Goal: Information Seeking & Learning: Check status

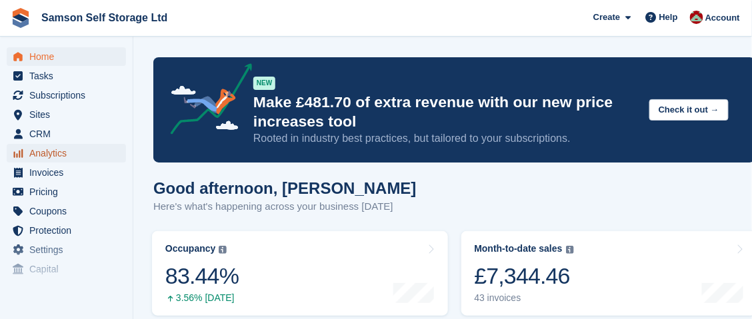
click at [49, 152] on span "Analytics" at bounding box center [69, 153] width 80 height 19
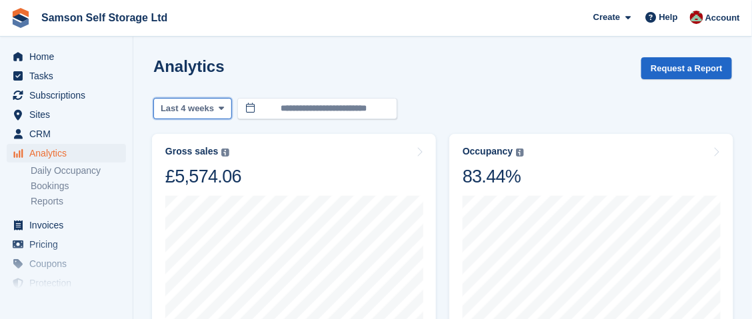
click at [222, 108] on button "Last 4 weeks" at bounding box center [192, 109] width 79 height 22
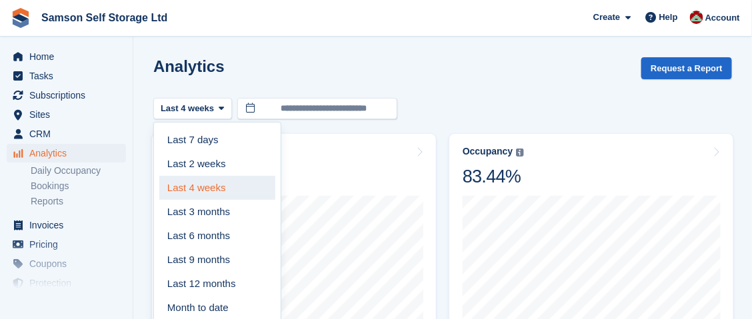
click at [200, 190] on link "Last 4 weeks" at bounding box center [217, 188] width 116 height 24
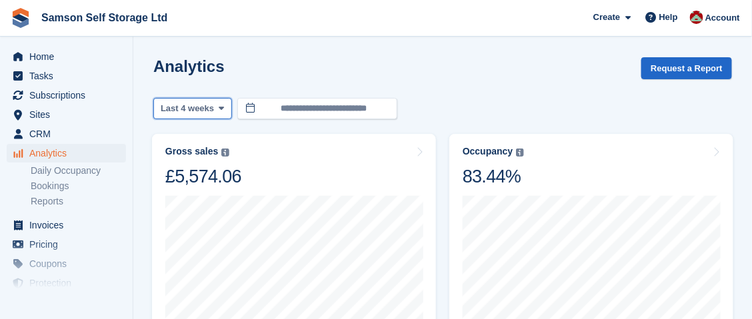
click at [219, 110] on icon at bounding box center [221, 108] width 5 height 9
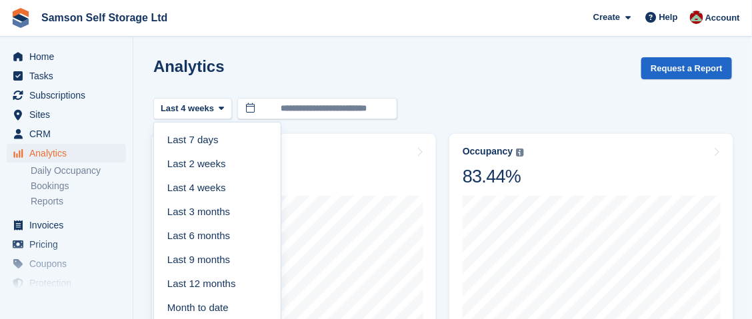
click at [205, 283] on link "Last 12 months" at bounding box center [217, 285] width 116 height 24
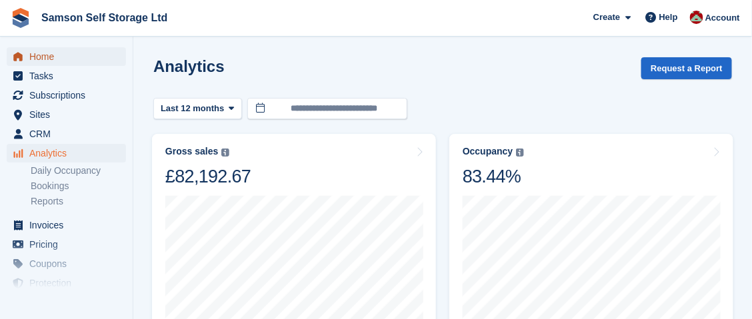
click at [44, 56] on span "Home" at bounding box center [69, 56] width 80 height 19
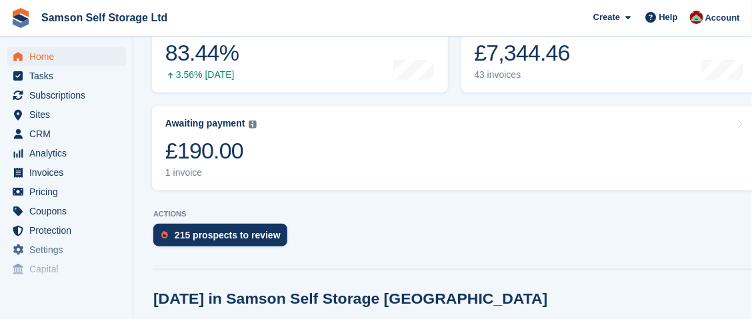
scroll to position [266, 0]
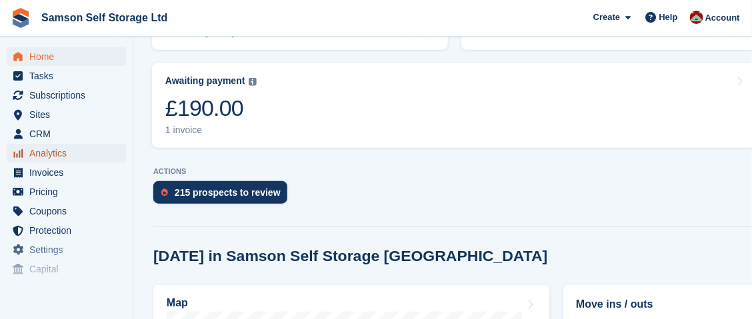
click at [53, 155] on span "Analytics" at bounding box center [69, 153] width 80 height 19
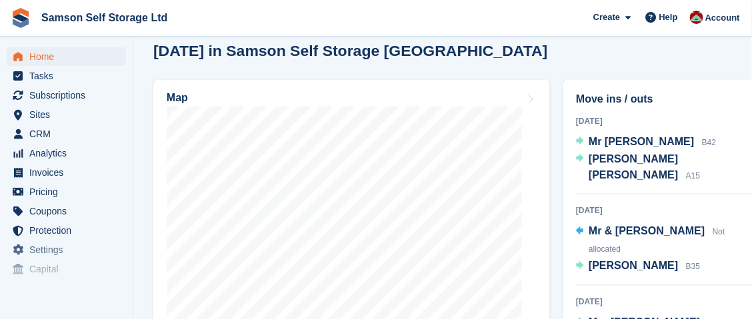
scroll to position [599, 0]
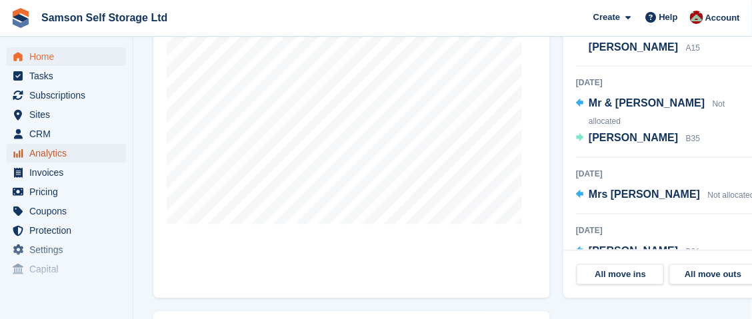
click at [42, 157] on span "Analytics" at bounding box center [69, 153] width 80 height 19
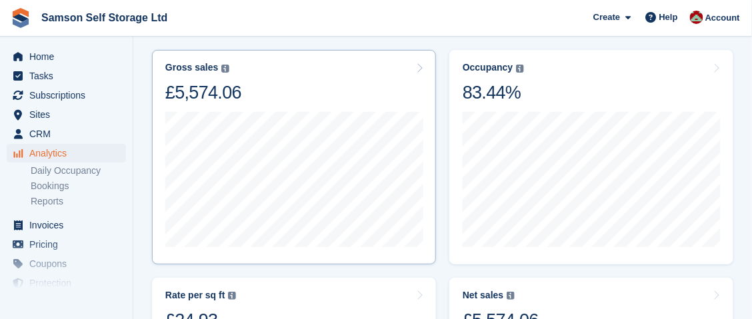
scroll to position [66, 0]
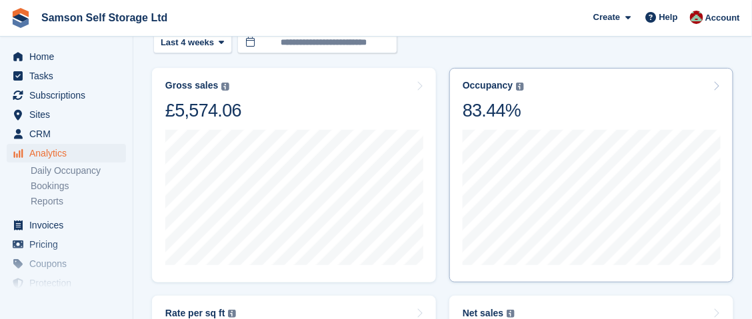
click at [489, 113] on div "83.44%" at bounding box center [493, 110] width 61 height 23
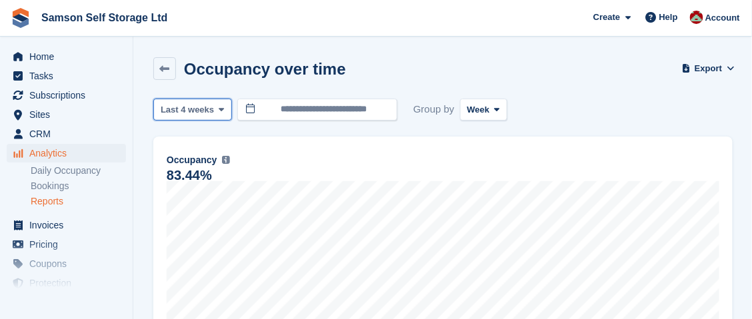
click at [219, 109] on icon at bounding box center [221, 109] width 5 height 9
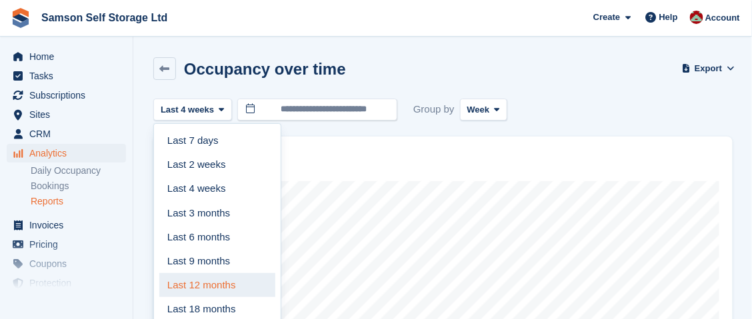
click at [185, 281] on link "Last 12 months" at bounding box center [217, 285] width 116 height 24
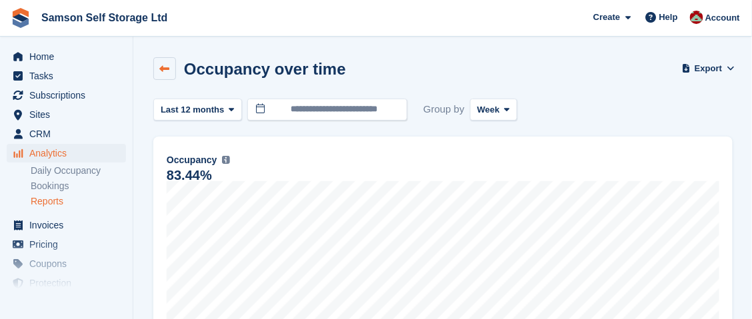
click at [167, 66] on icon at bounding box center [165, 69] width 10 height 10
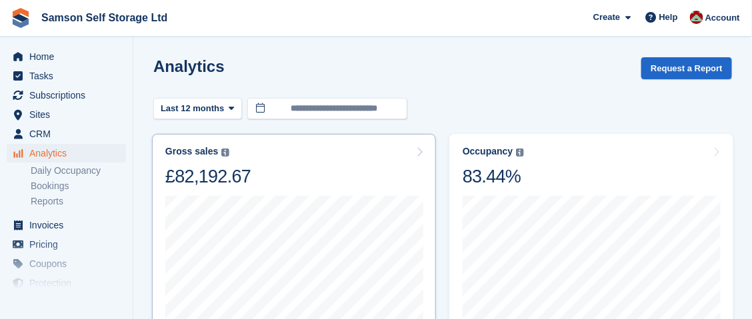
click at [216, 176] on div "£82,192.67" at bounding box center [207, 176] width 85 height 23
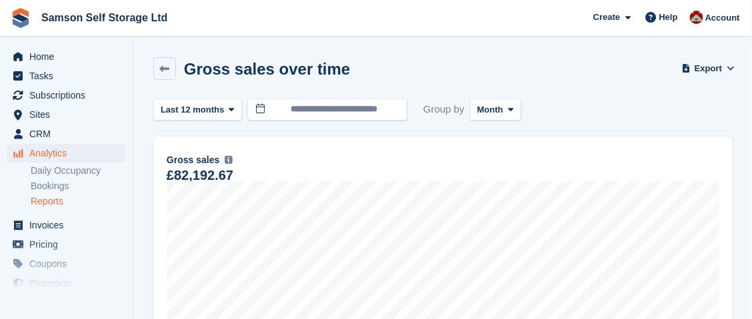
click at [0, 176] on div "Analytics Analytics Analytics Daily Occupancy Bookings Reports Daily Occupancy …" at bounding box center [66, 180] width 133 height 72
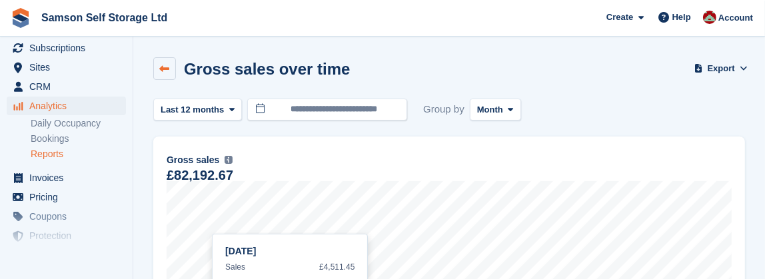
click at [165, 73] on icon at bounding box center [165, 69] width 10 height 10
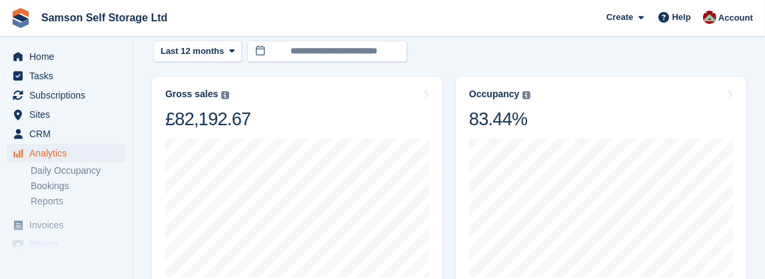
scroll to position [58, 0]
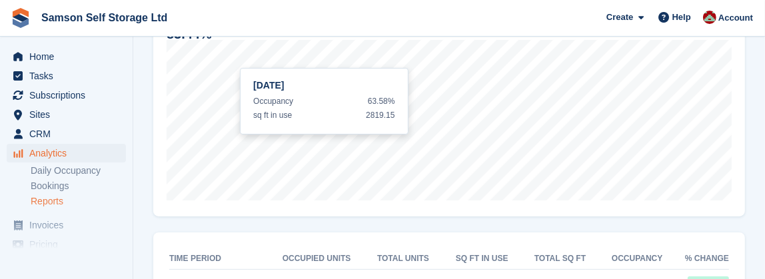
scroll to position [141, 0]
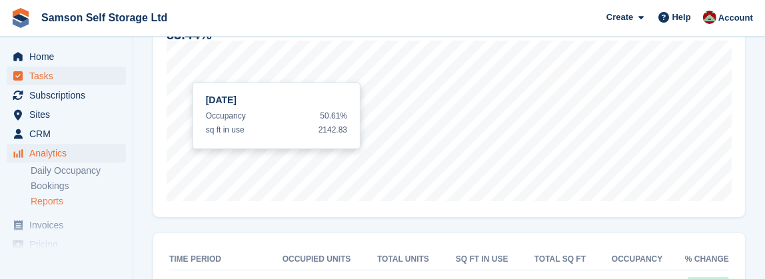
click at [107, 71] on span "Tasks" at bounding box center [69, 76] width 80 height 19
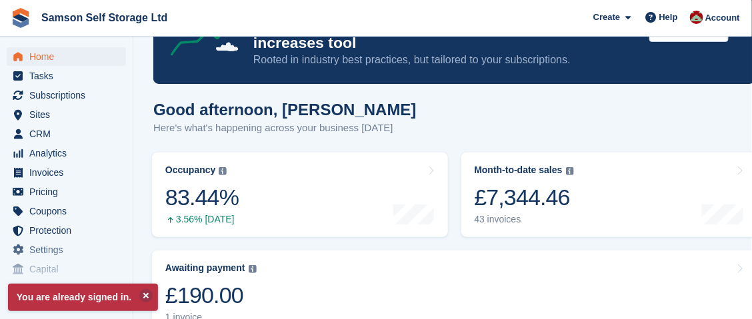
scroll to position [66, 0]
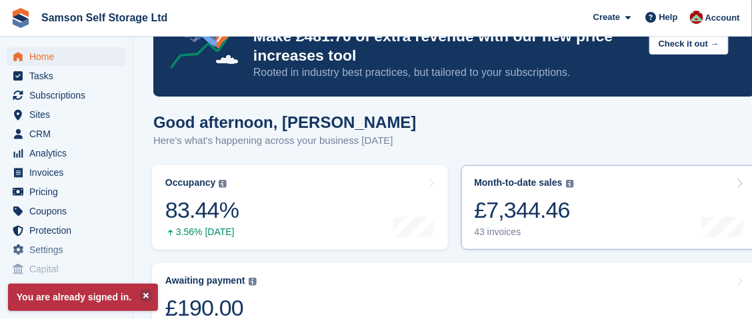
click at [525, 190] on div "Month-to-date sales The sum of all finalised invoices generated this month to d…" at bounding box center [524, 207] width 99 height 61
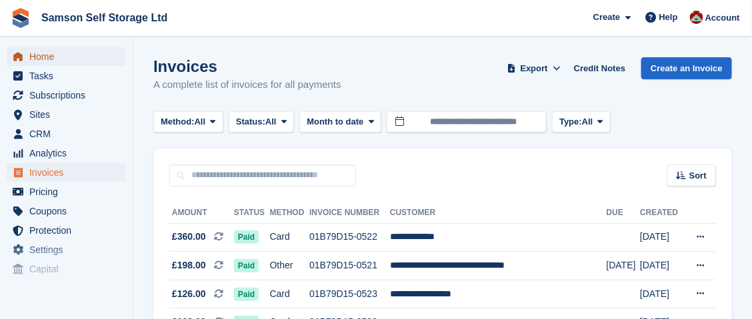
click at [55, 59] on span "Home" at bounding box center [69, 56] width 80 height 19
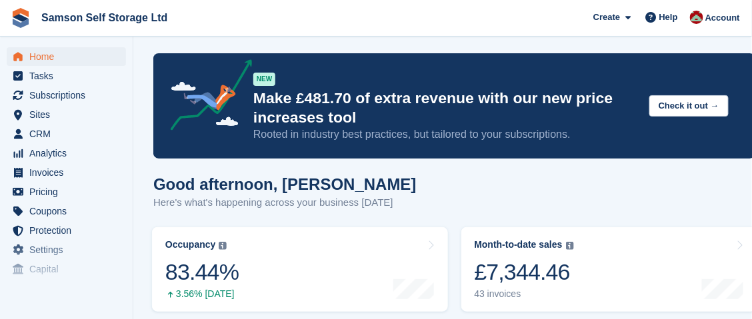
scroll to position [200, 0]
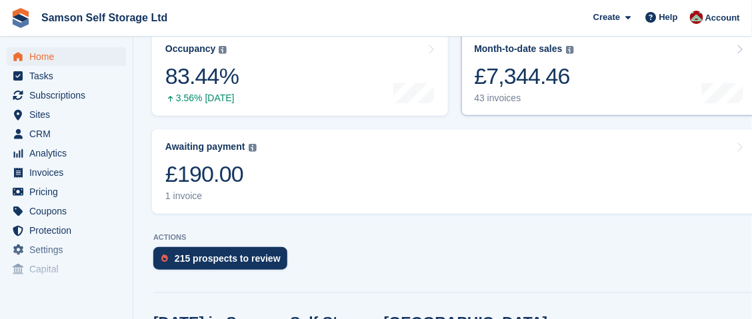
click at [504, 89] on div "£7,344.46" at bounding box center [524, 76] width 99 height 27
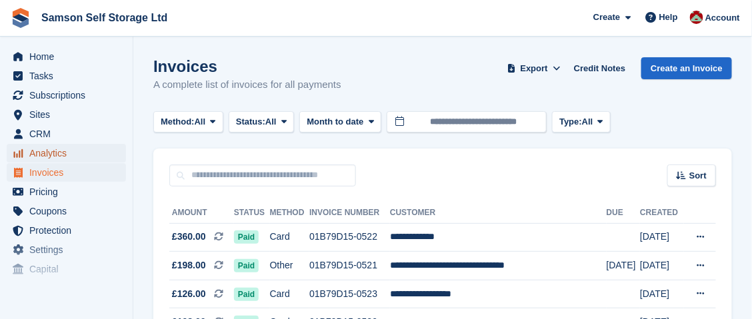
click at [46, 157] on span "Analytics" at bounding box center [69, 153] width 80 height 19
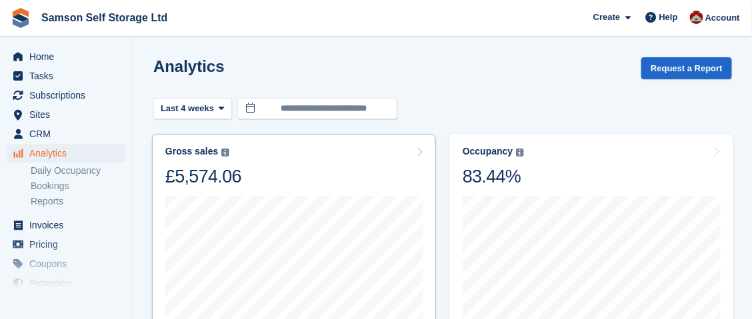
click at [281, 186] on div "Gross sales The sum of all finalised invoices, after discount and including tax…" at bounding box center [293, 167] width 257 height 42
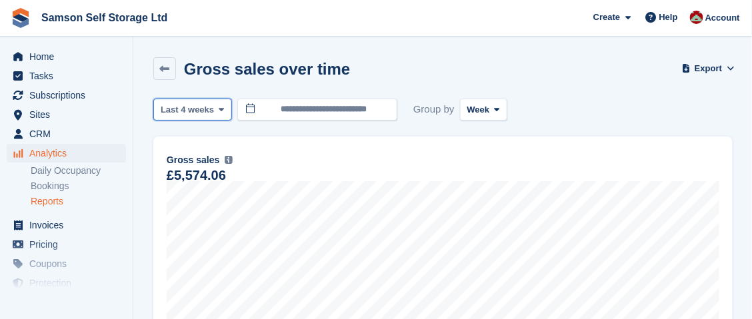
click at [219, 109] on icon at bounding box center [221, 109] width 5 height 9
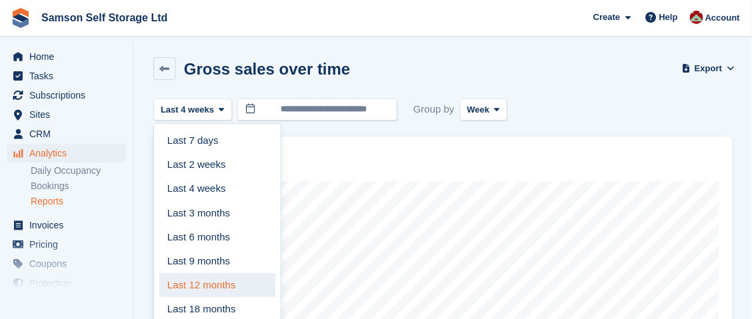
click at [202, 287] on link "Last 12 months" at bounding box center [217, 285] width 116 height 24
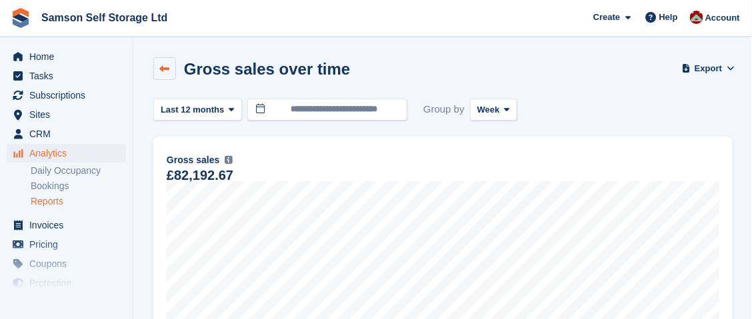
click at [169, 67] on icon at bounding box center [165, 69] width 10 height 10
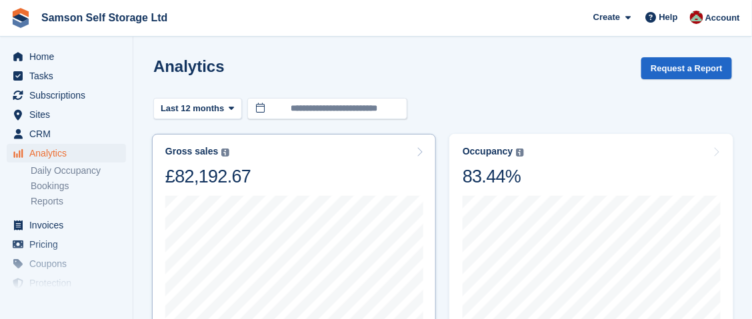
click at [196, 159] on div "Gross sales The sum of all finalised invoices, after discount and including tax…" at bounding box center [207, 167] width 85 height 42
